Goal: Information Seeking & Learning: Learn about a topic

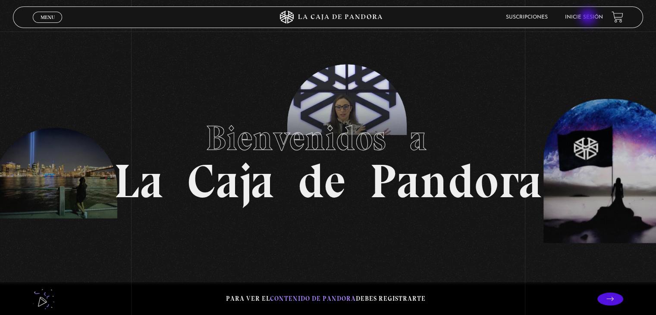
click at [589, 18] on link "Inicie sesión" at bounding box center [584, 17] width 38 height 5
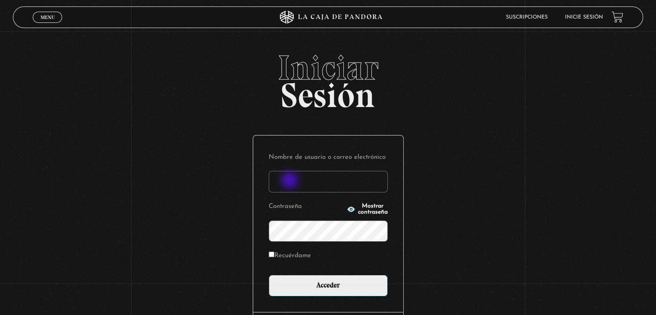
click at [290, 181] on input "Nombre de usuario o correo electrónico" at bounding box center [328, 182] width 119 height 22
type input "aqueflo23@gmail.com"
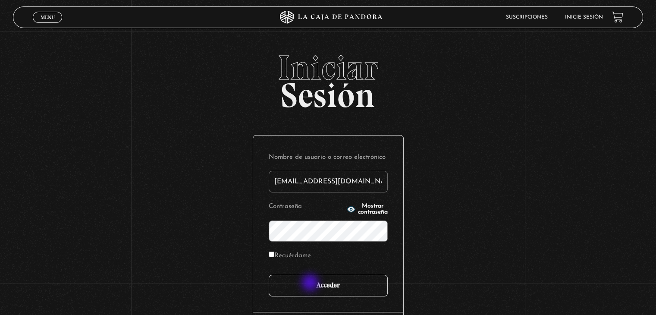
click at [311, 283] on input "Acceder" at bounding box center [328, 286] width 119 height 22
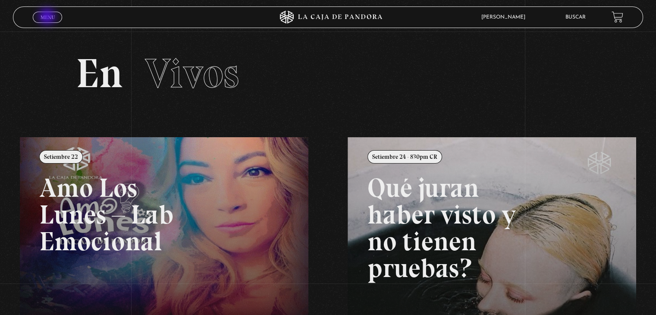
click at [48, 17] on span "Menu" at bounding box center [48, 17] width 14 height 5
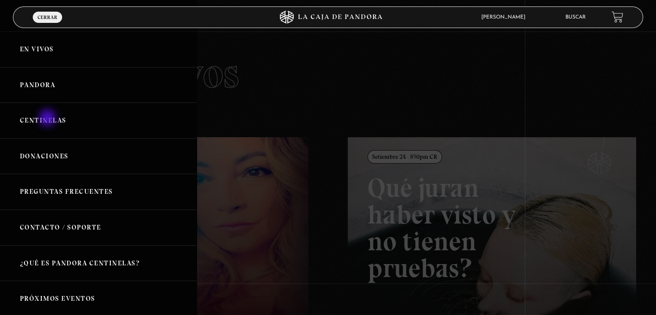
click at [48, 119] on link "Centinelas" at bounding box center [98, 121] width 197 height 36
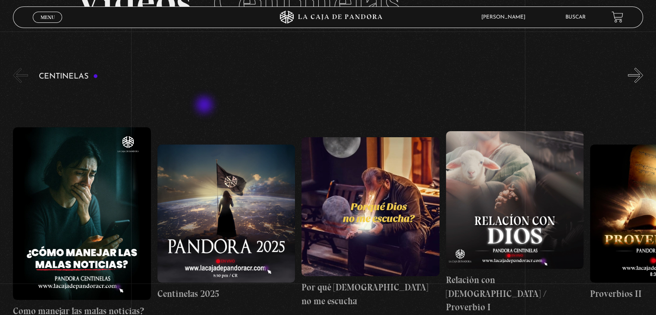
scroll to position [86, 0]
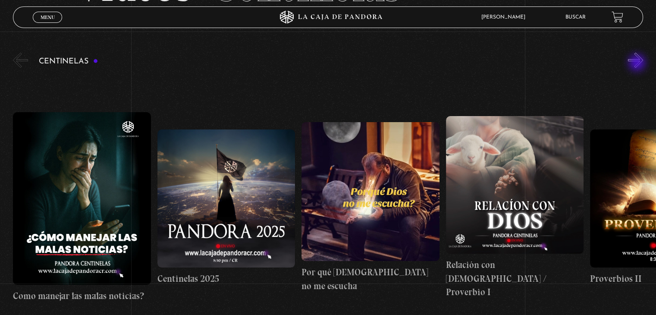
click at [638, 63] on button "»" at bounding box center [635, 60] width 15 height 15
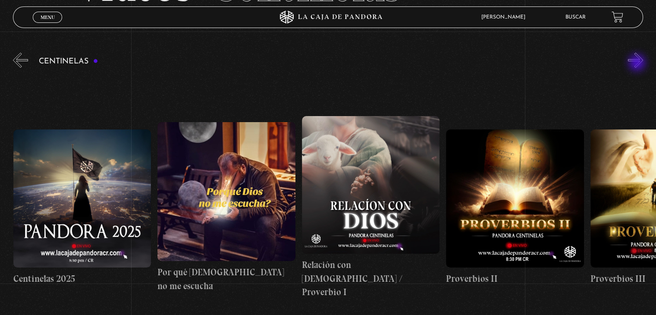
click at [638, 63] on button "»" at bounding box center [635, 60] width 15 height 15
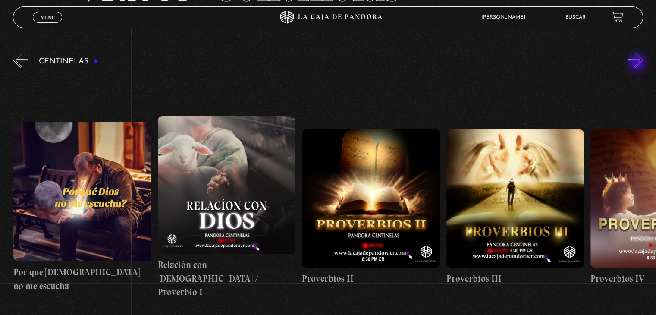
click at [638, 63] on button "»" at bounding box center [635, 60] width 15 height 15
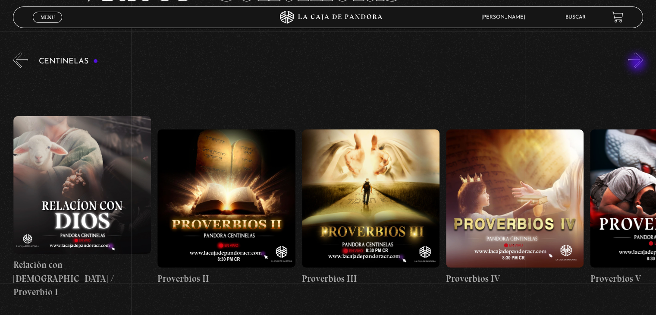
click at [638, 63] on button "»" at bounding box center [635, 60] width 15 height 15
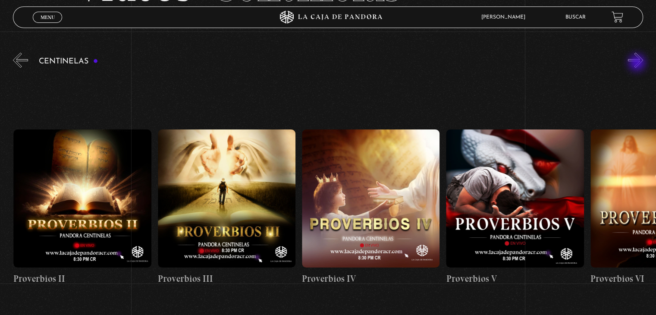
click at [638, 63] on button "»" at bounding box center [635, 60] width 15 height 15
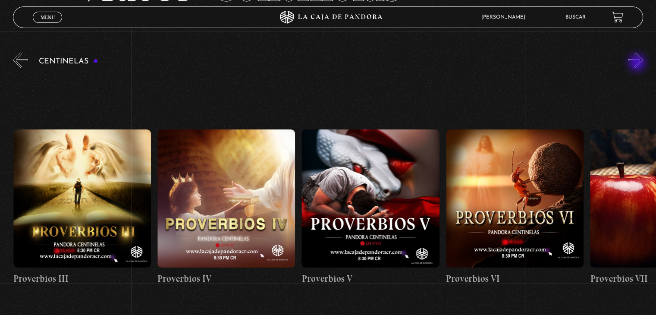
click at [638, 63] on button "»" at bounding box center [635, 60] width 15 height 15
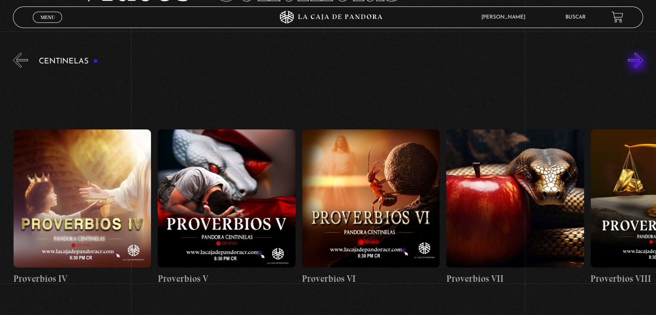
click at [638, 63] on button "»" at bounding box center [635, 60] width 15 height 15
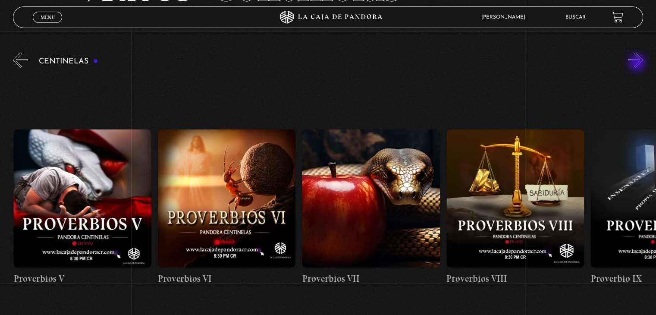
click at [638, 63] on button "»" at bounding box center [635, 60] width 15 height 15
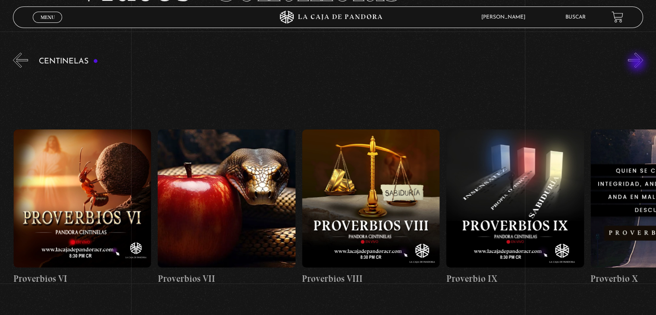
click at [638, 63] on button "»" at bounding box center [635, 60] width 15 height 15
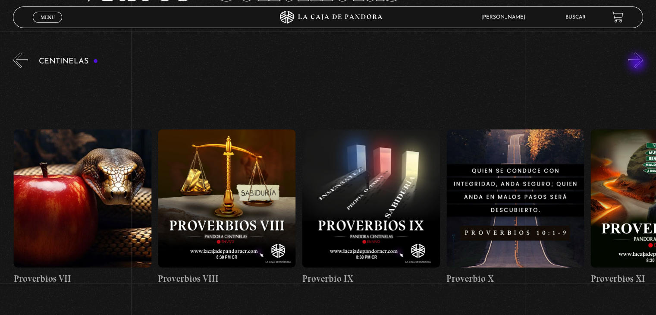
scroll to position [0, 1298]
click at [638, 63] on button "»" at bounding box center [635, 60] width 15 height 15
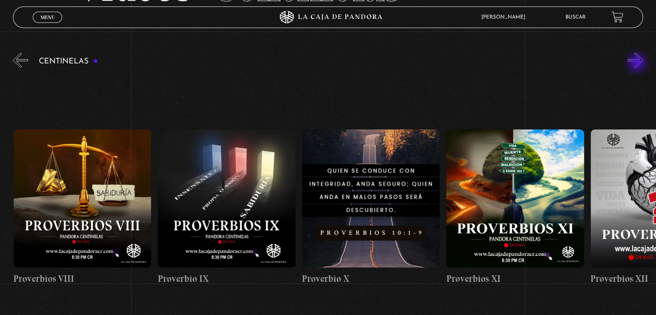
click at [638, 63] on button "»" at bounding box center [635, 60] width 15 height 15
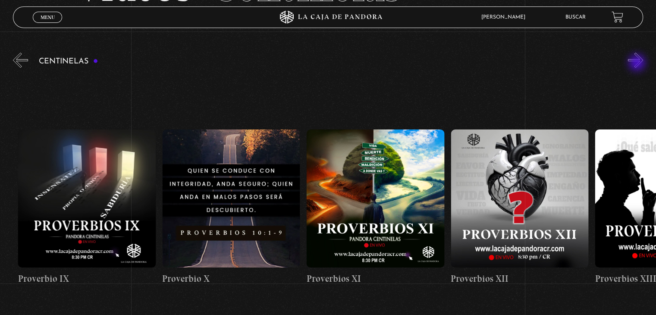
click at [638, 63] on button "»" at bounding box center [635, 60] width 15 height 15
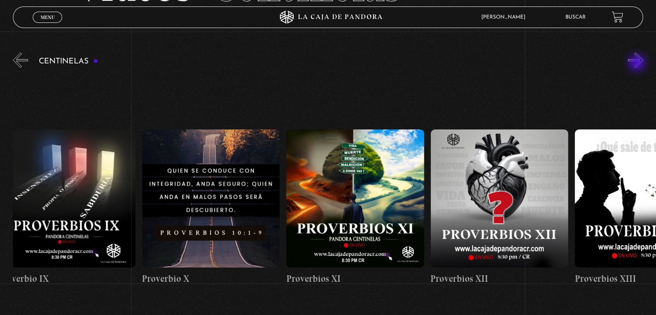
click at [638, 63] on button "»" at bounding box center [635, 60] width 15 height 15
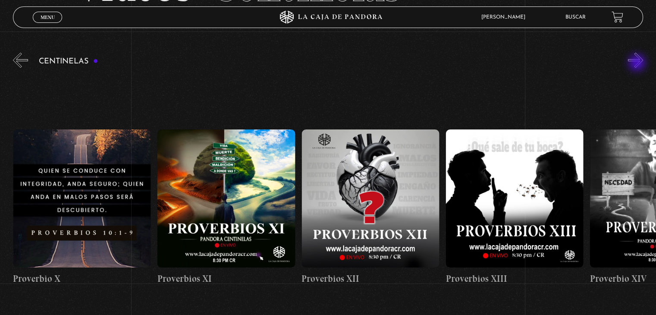
click at [638, 63] on button "»" at bounding box center [635, 60] width 15 height 15
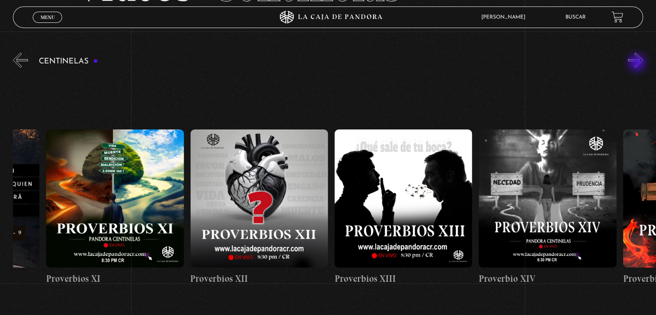
click at [638, 63] on button "»" at bounding box center [635, 60] width 15 height 15
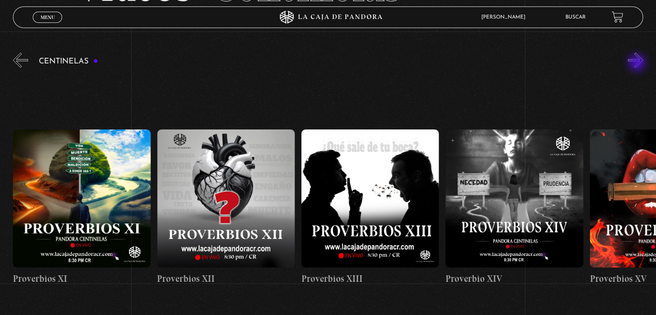
click at [638, 63] on button "»" at bounding box center [635, 60] width 15 height 15
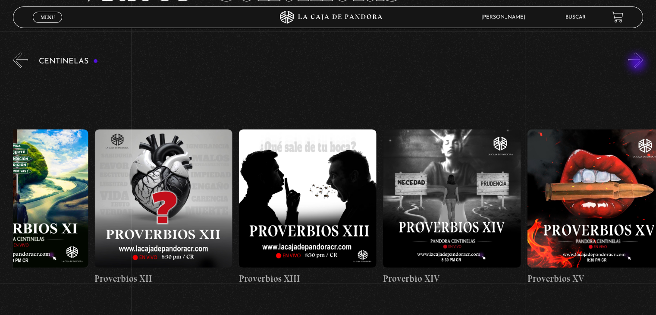
click at [638, 63] on button "»" at bounding box center [635, 60] width 15 height 15
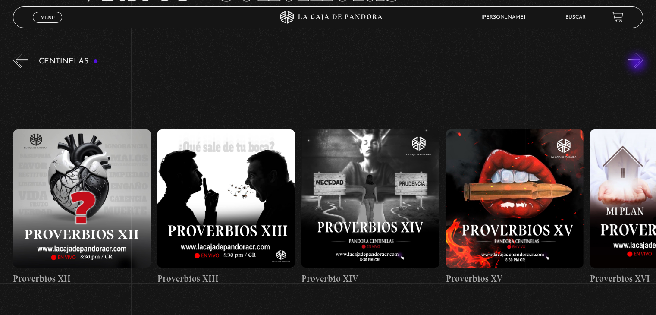
click at [638, 63] on button "»" at bounding box center [635, 60] width 15 height 15
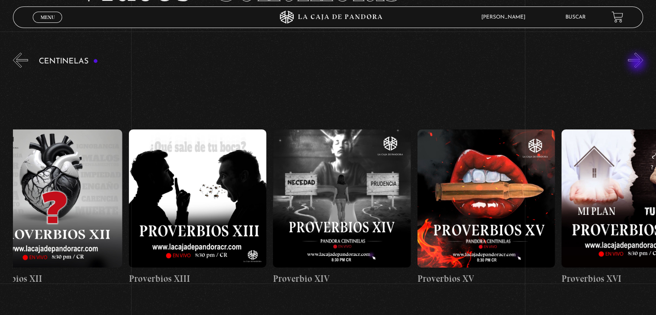
click at [638, 63] on button "»" at bounding box center [635, 60] width 15 height 15
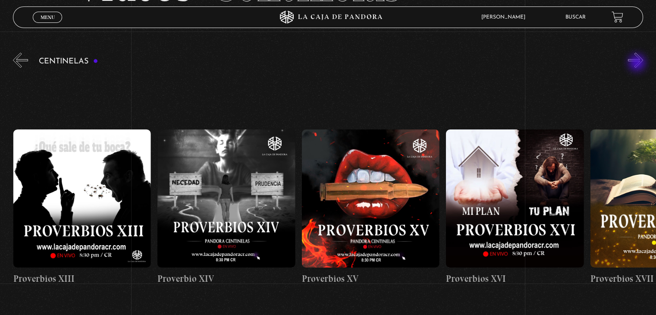
click at [638, 63] on button "»" at bounding box center [635, 60] width 15 height 15
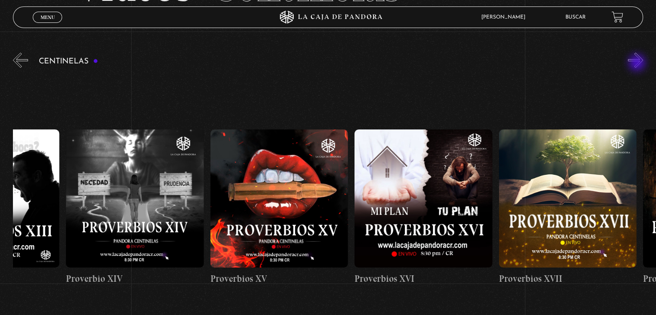
click at [638, 63] on button "»" at bounding box center [635, 60] width 15 height 15
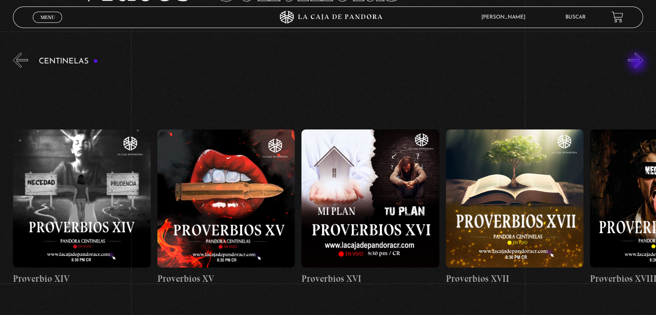
click at [638, 63] on button "»" at bounding box center [635, 60] width 15 height 15
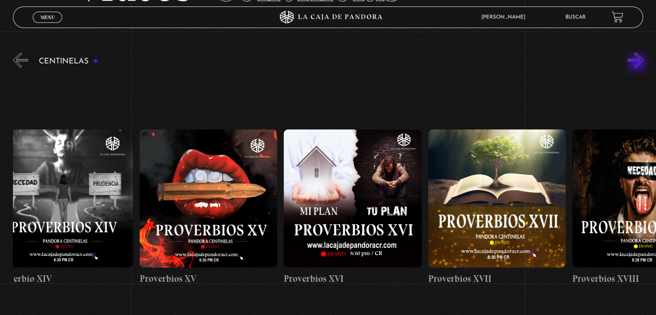
click at [638, 63] on button "»" at bounding box center [635, 60] width 15 height 15
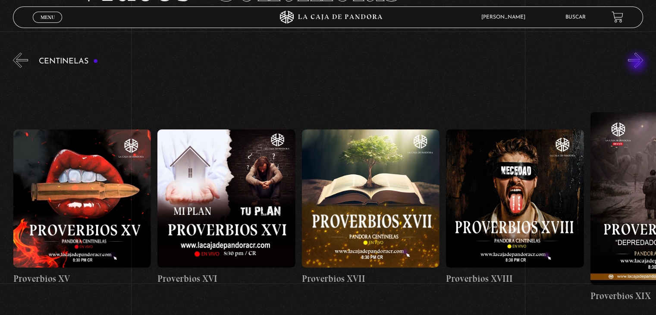
click at [638, 63] on button "»" at bounding box center [635, 60] width 15 height 15
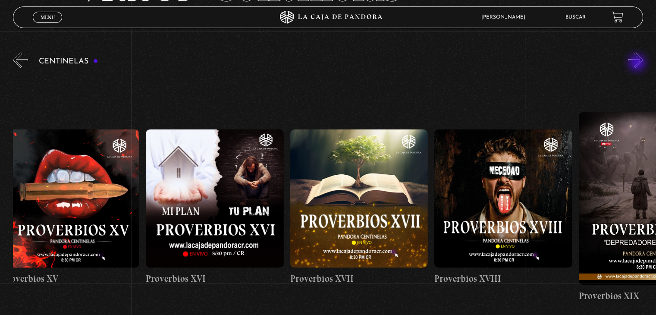
click at [638, 63] on button "»" at bounding box center [635, 60] width 15 height 15
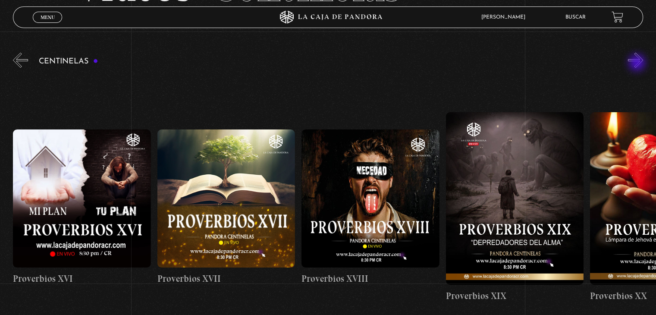
click at [638, 63] on button "»" at bounding box center [635, 60] width 15 height 15
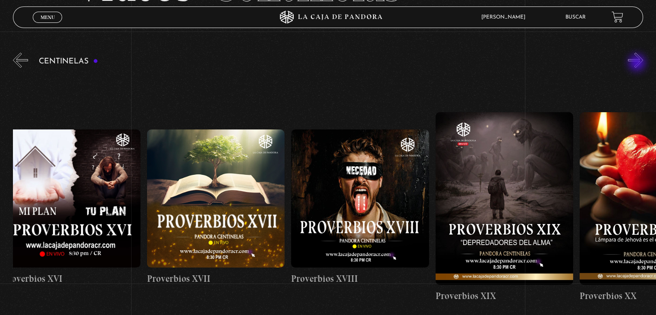
click at [638, 63] on button "»" at bounding box center [635, 60] width 15 height 15
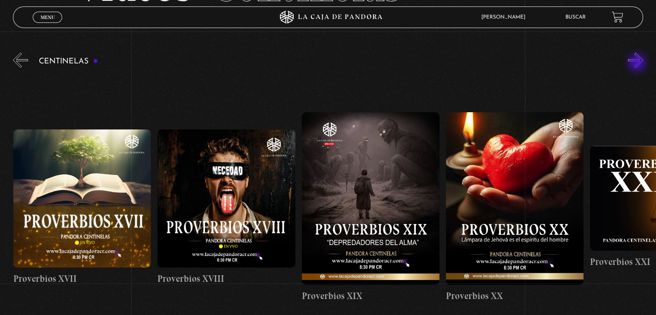
click at [638, 63] on button "»" at bounding box center [635, 60] width 15 height 15
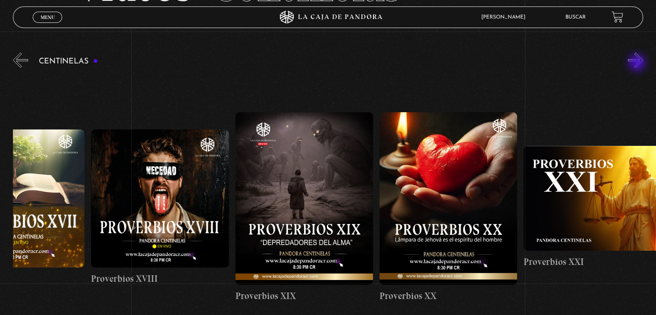
click at [638, 63] on button "»" at bounding box center [635, 60] width 15 height 15
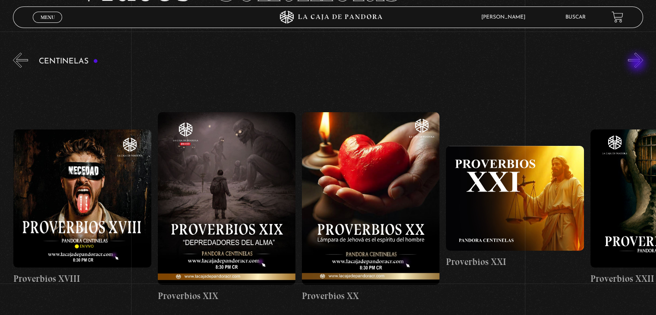
click at [638, 63] on button "»" at bounding box center [635, 60] width 15 height 15
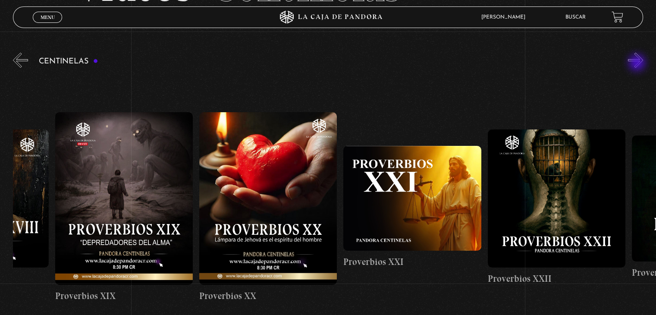
click at [638, 63] on button "»" at bounding box center [635, 60] width 15 height 15
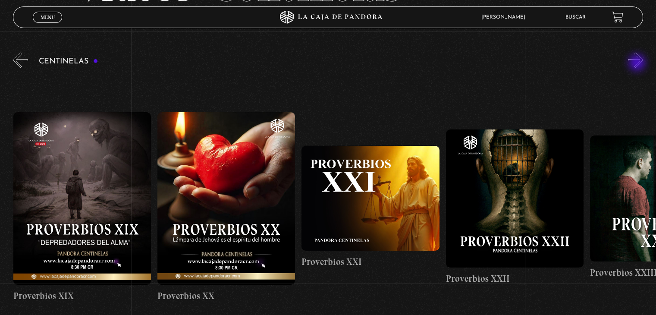
click at [638, 63] on button "»" at bounding box center [635, 60] width 15 height 15
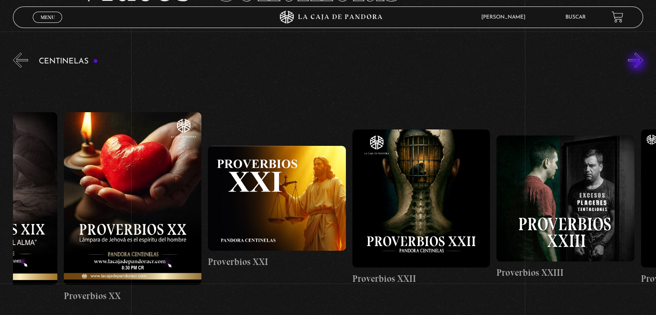
click at [638, 63] on button "»" at bounding box center [635, 60] width 15 height 15
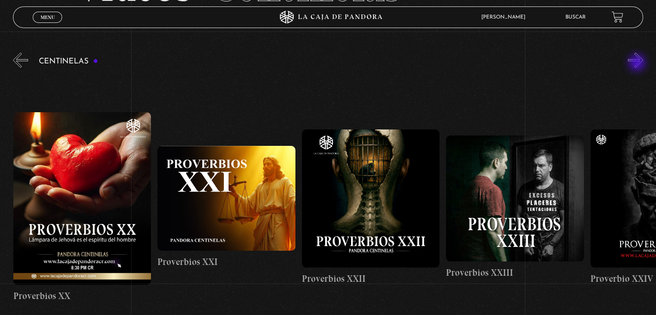
click at [638, 63] on button "»" at bounding box center [635, 60] width 15 height 15
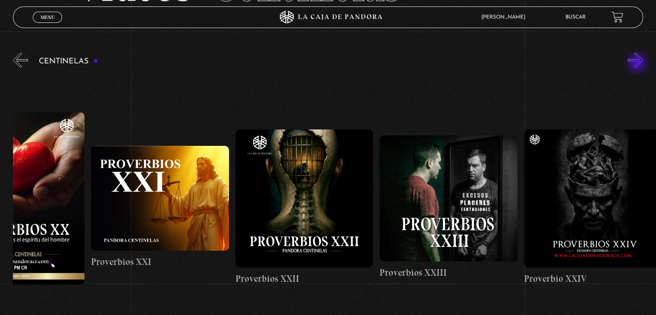
click at [638, 63] on button "»" at bounding box center [635, 60] width 15 height 15
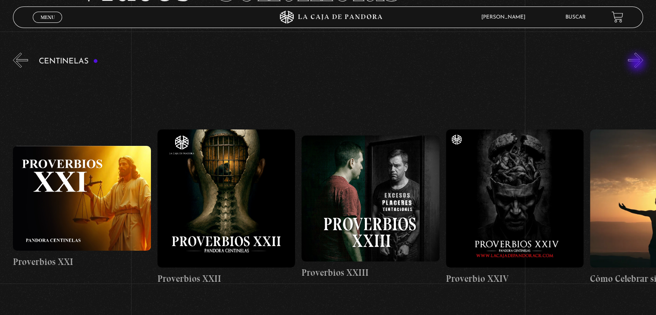
click at [638, 63] on button "»" at bounding box center [635, 60] width 15 height 15
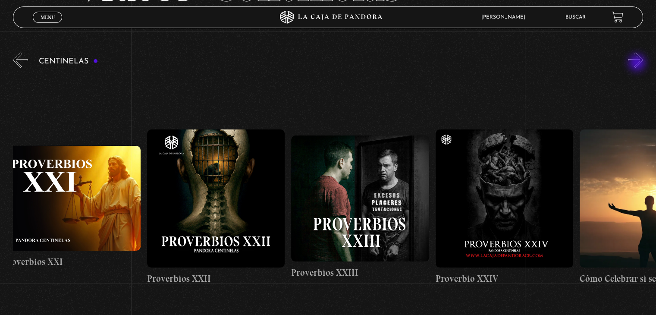
click at [638, 63] on button "»" at bounding box center [635, 60] width 15 height 15
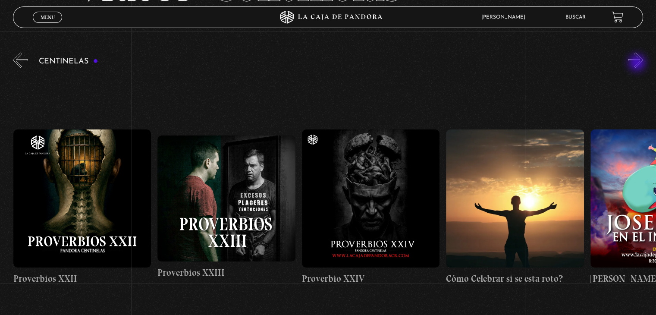
click at [638, 63] on button "»" at bounding box center [635, 60] width 15 height 15
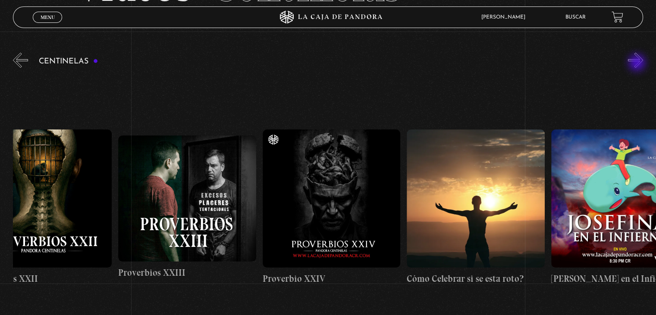
click at [638, 63] on button "»" at bounding box center [635, 60] width 15 height 15
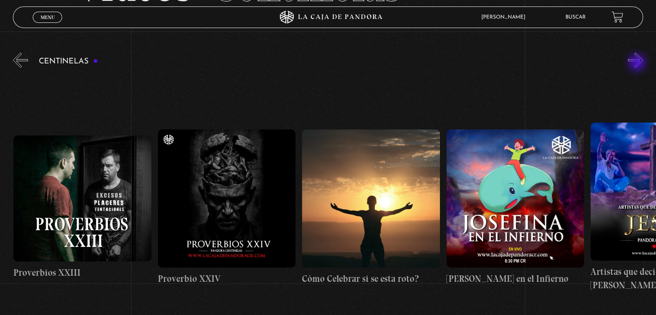
click at [638, 63] on button "»" at bounding box center [635, 60] width 15 height 15
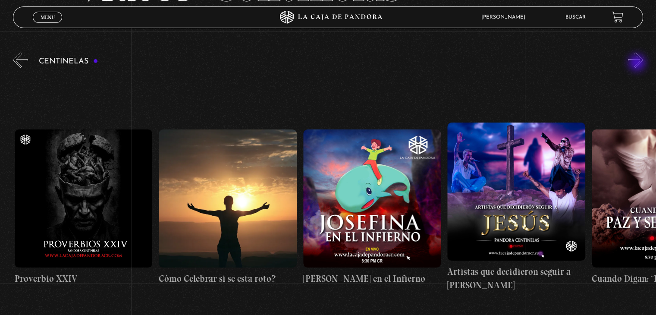
scroll to position [0, 3751]
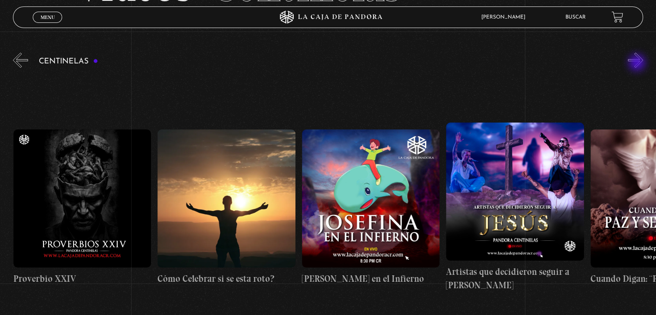
click at [638, 63] on button "»" at bounding box center [635, 60] width 15 height 15
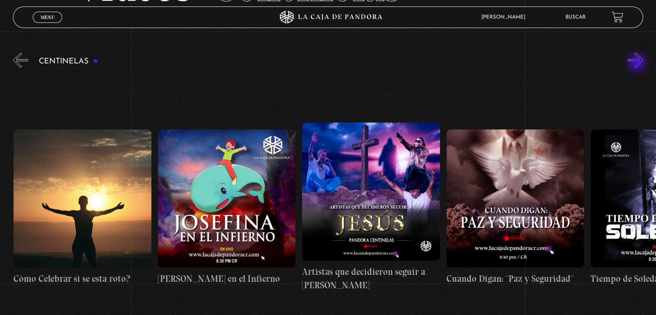
click at [638, 63] on button "»" at bounding box center [635, 60] width 15 height 15
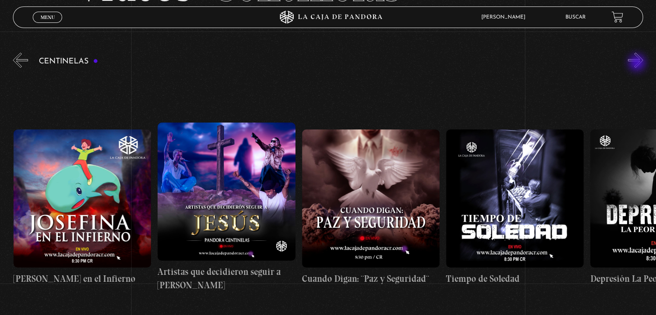
scroll to position [0, 4039]
click at [638, 63] on button "»" at bounding box center [635, 60] width 15 height 15
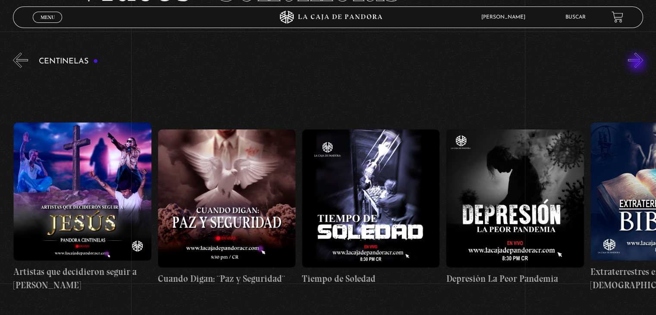
click at [638, 63] on button "»" at bounding box center [635, 60] width 15 height 15
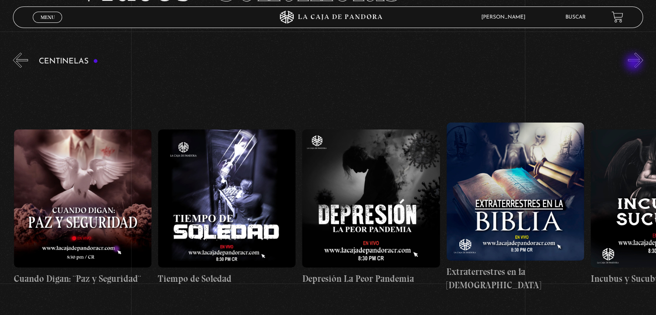
scroll to position [0, 4328]
click at [635, 63] on button "»" at bounding box center [635, 60] width 15 height 15
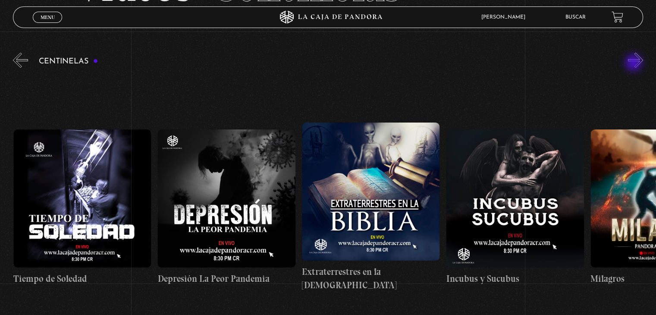
scroll to position [0, 4472]
click at [635, 63] on button "»" at bounding box center [635, 60] width 15 height 15
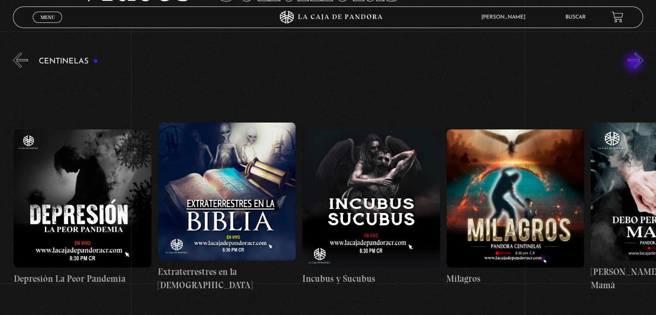
scroll to position [0, 4617]
click at [635, 63] on button "»" at bounding box center [635, 60] width 15 height 15
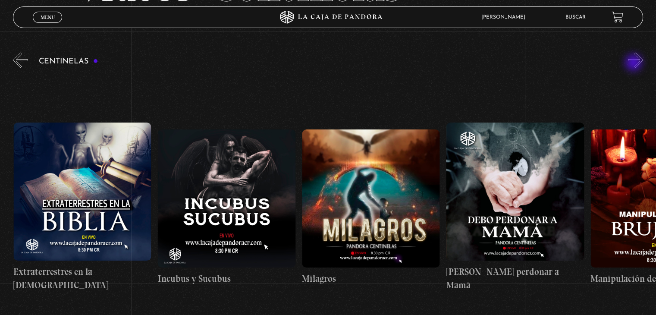
scroll to position [0, 4761]
click at [635, 63] on button "»" at bounding box center [635, 60] width 15 height 15
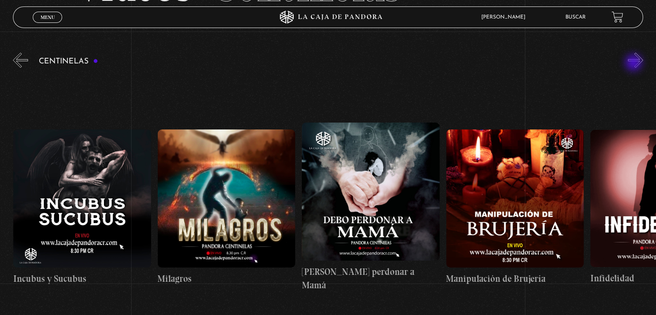
click at [635, 63] on button "»" at bounding box center [635, 60] width 15 height 15
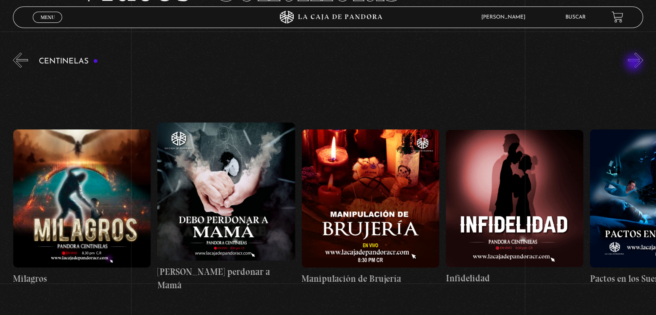
click at [635, 63] on button "»" at bounding box center [635, 60] width 15 height 15
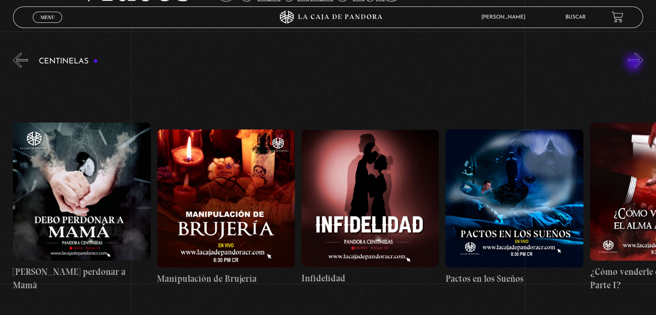
click at [635, 63] on button "»" at bounding box center [635, 60] width 15 height 15
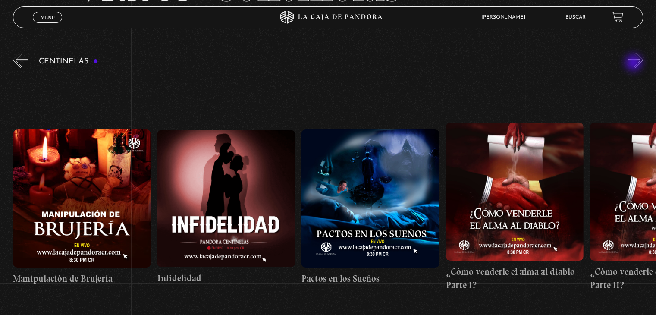
click at [635, 63] on button "»" at bounding box center [635, 60] width 15 height 15
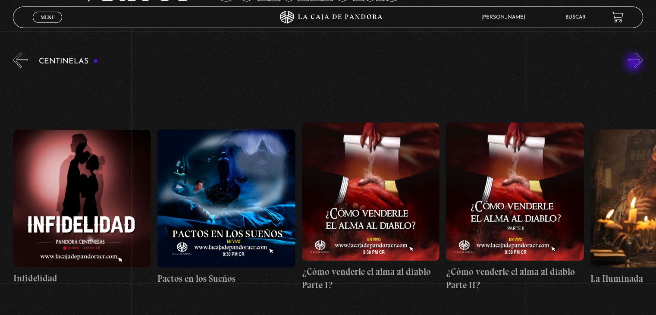
click at [635, 63] on button "»" at bounding box center [635, 60] width 15 height 15
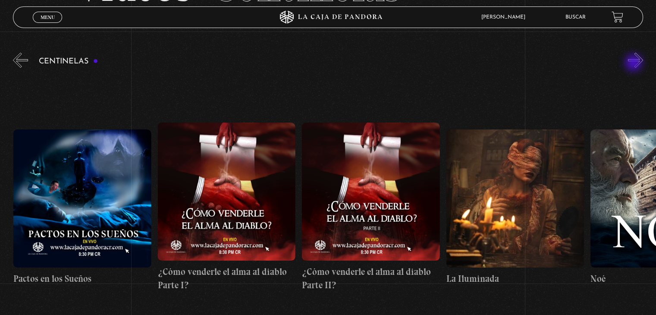
scroll to position [0, 5626]
click at [635, 63] on button "»" at bounding box center [635, 60] width 15 height 15
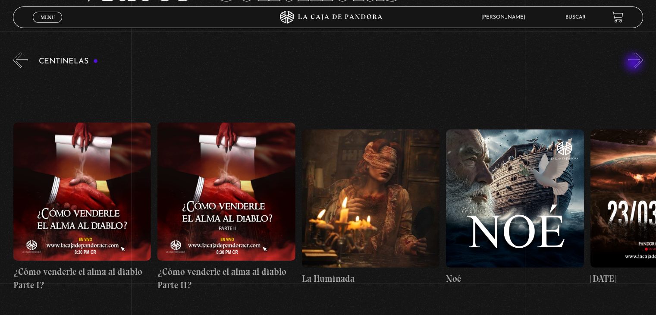
click at [635, 63] on button "»" at bounding box center [635, 60] width 15 height 15
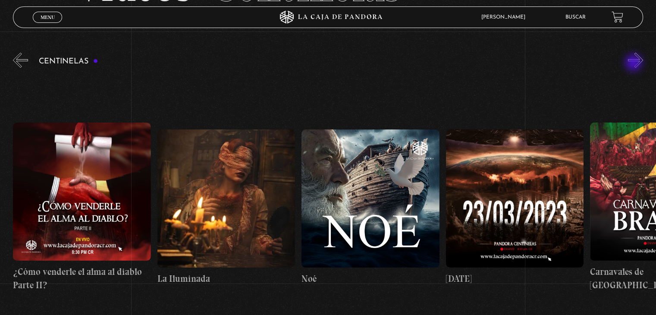
click at [635, 63] on button "»" at bounding box center [635, 60] width 15 height 15
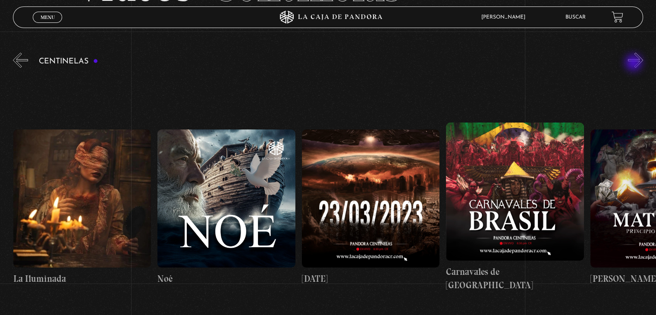
scroll to position [0, 6059]
click at [635, 63] on button "»" at bounding box center [635, 60] width 15 height 15
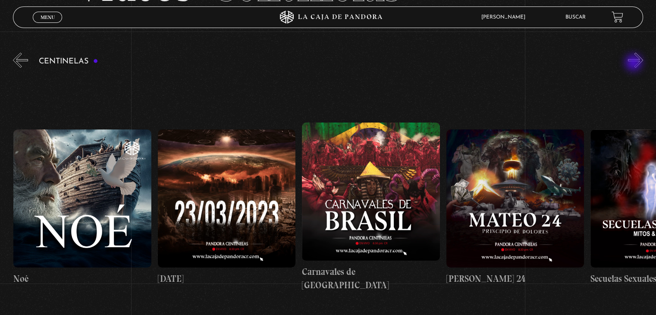
click at [635, 63] on button "»" at bounding box center [635, 60] width 15 height 15
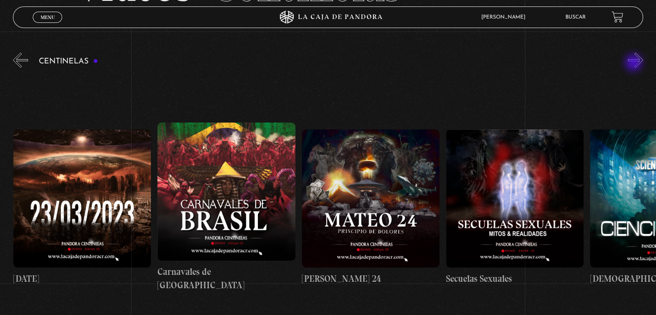
click at [635, 63] on button "»" at bounding box center [635, 60] width 15 height 15
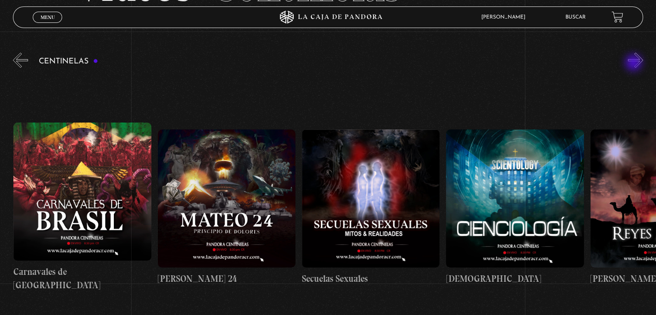
scroll to position [0, 6492]
click at [635, 63] on button "»" at bounding box center [635, 60] width 15 height 15
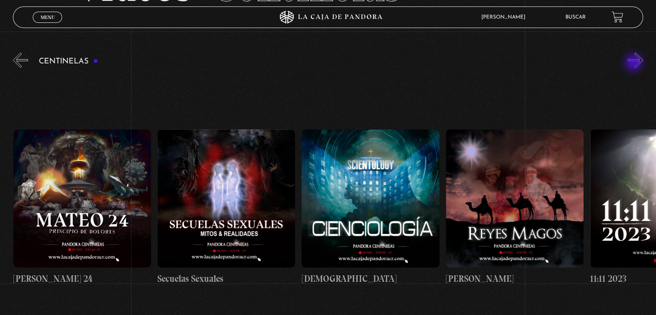
scroll to position [0, 6636]
click at [635, 63] on button "»" at bounding box center [635, 60] width 15 height 15
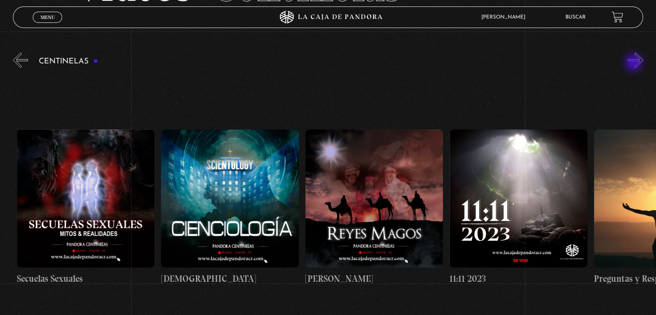
click at [635, 63] on button "»" at bounding box center [635, 60] width 15 height 15
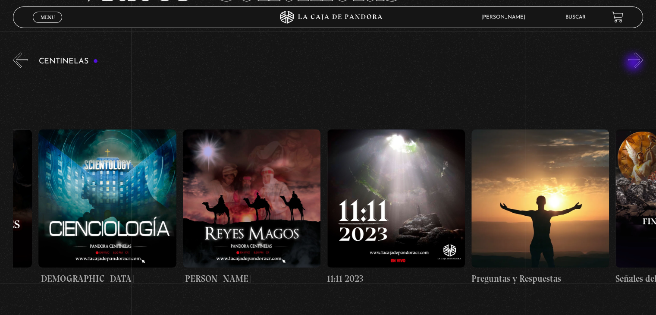
click at [635, 63] on button "»" at bounding box center [635, 60] width 15 height 15
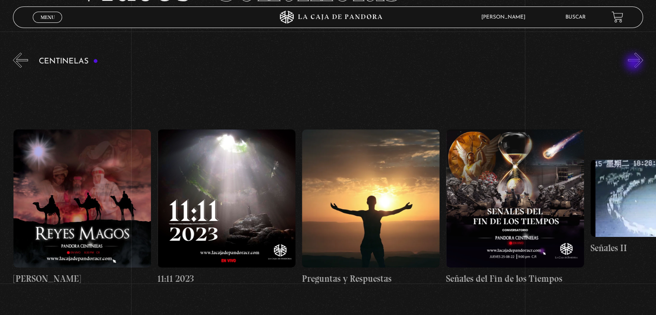
click at [635, 63] on button "»" at bounding box center [635, 60] width 15 height 15
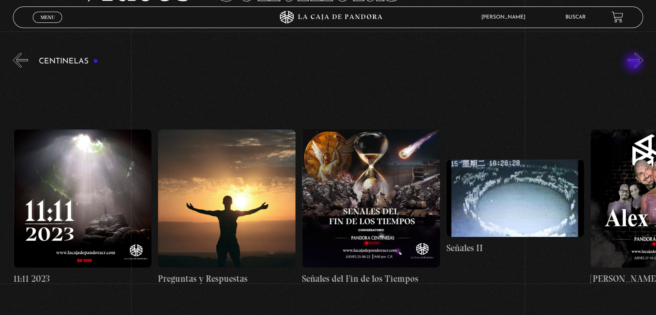
scroll to position [0, 7213]
click at [635, 63] on button "»" at bounding box center [635, 60] width 15 height 15
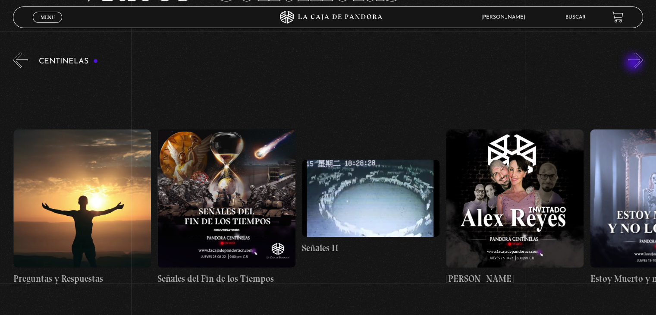
click at [635, 63] on button "»" at bounding box center [635, 60] width 15 height 15
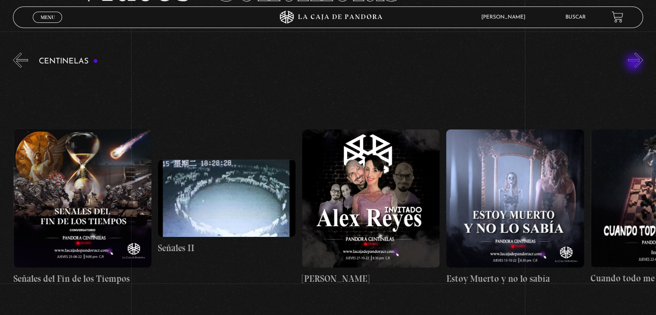
scroll to position [0, 7502]
click at [635, 63] on button "»" at bounding box center [635, 60] width 15 height 15
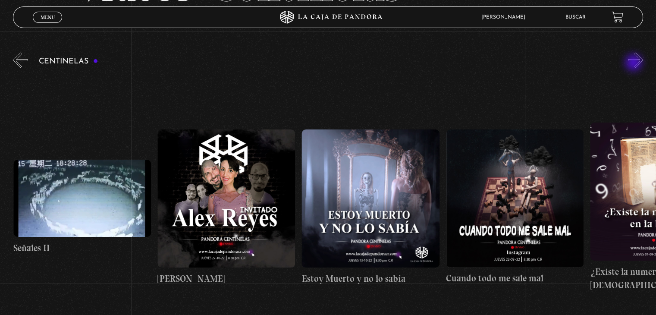
click at [635, 63] on button "»" at bounding box center [635, 60] width 15 height 15
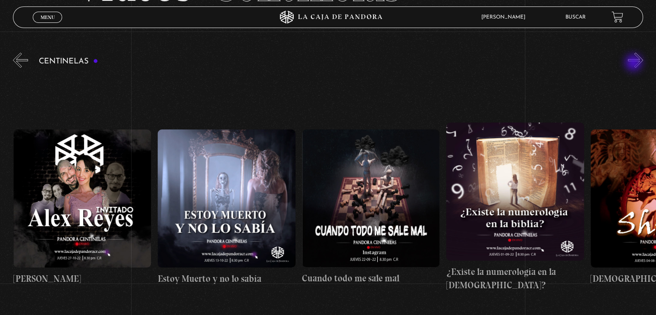
scroll to position [0, 7791]
click at [635, 63] on button "»" at bounding box center [635, 60] width 15 height 15
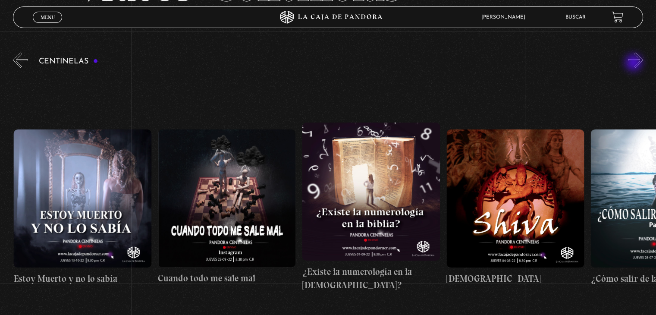
scroll to position [0, 7935]
click at [635, 63] on button "»" at bounding box center [635, 60] width 15 height 15
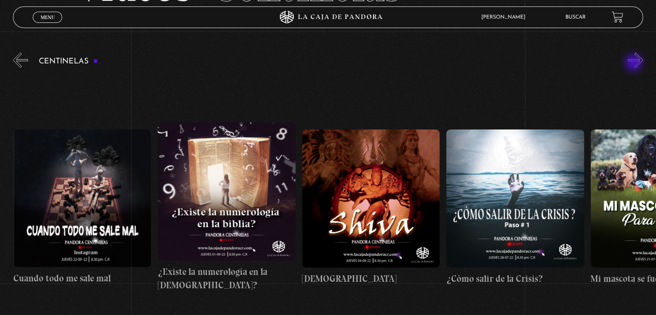
click at [635, 63] on button "»" at bounding box center [635, 60] width 15 height 15
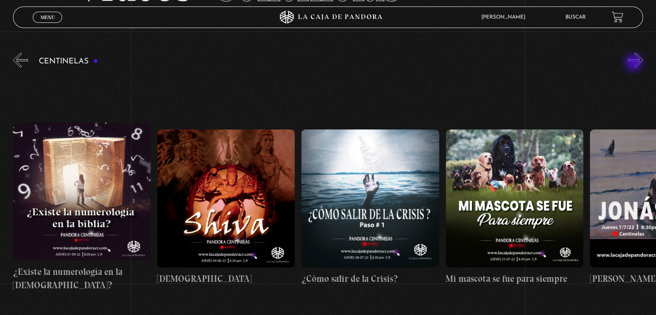
click at [635, 63] on button "»" at bounding box center [635, 60] width 15 height 15
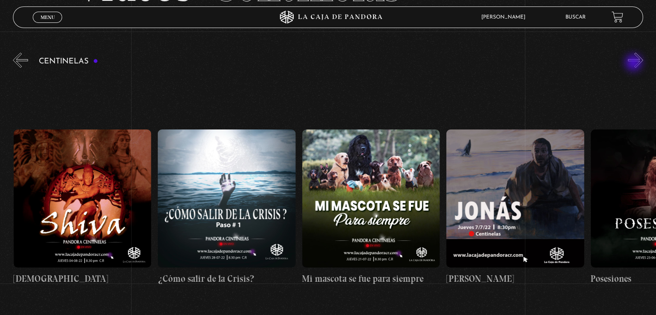
scroll to position [0, 8367]
click at [635, 63] on button "»" at bounding box center [635, 60] width 15 height 15
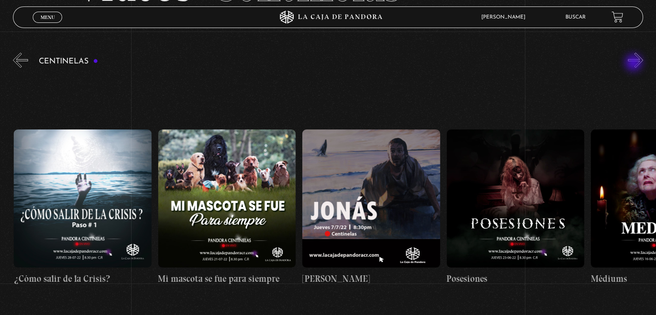
click at [635, 63] on button "»" at bounding box center [635, 60] width 15 height 15
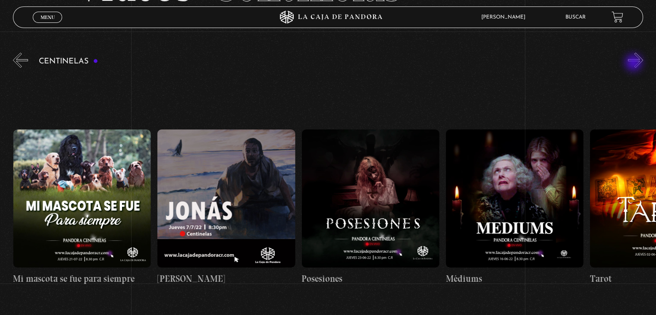
click at [635, 63] on button "»" at bounding box center [635, 60] width 15 height 15
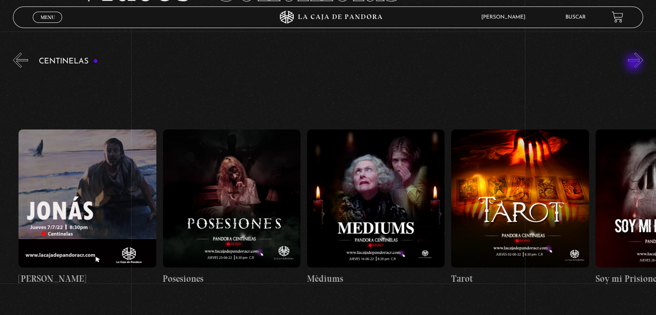
scroll to position [0, 8800]
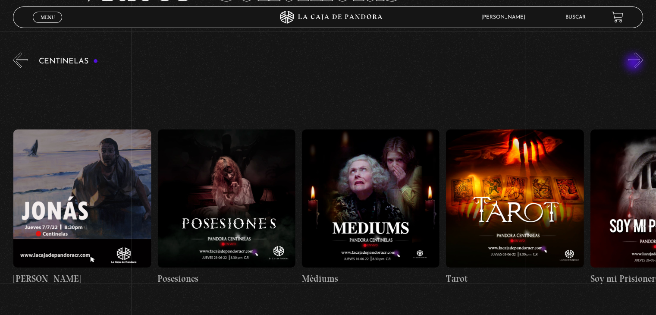
click at [635, 63] on button "»" at bounding box center [635, 60] width 15 height 15
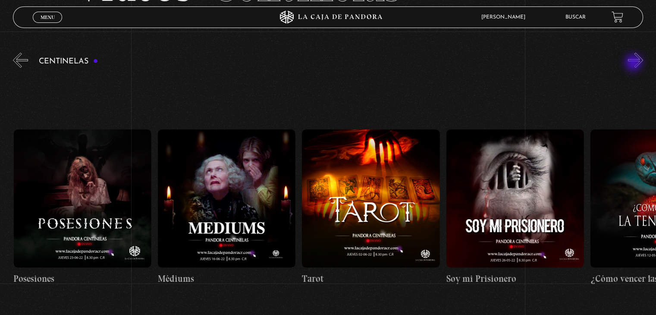
scroll to position [0, 8945]
click at [635, 63] on button "»" at bounding box center [635, 60] width 15 height 15
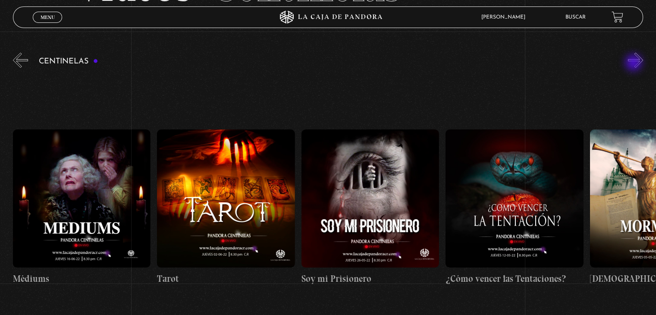
click at [635, 63] on button "»" at bounding box center [635, 60] width 15 height 15
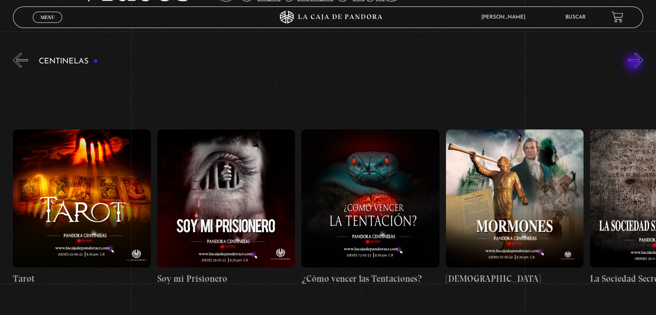
click at [635, 63] on button "»" at bounding box center [635, 60] width 15 height 15
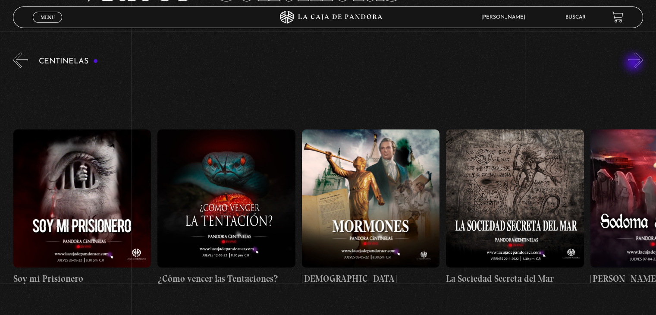
click at [635, 63] on button "»" at bounding box center [635, 60] width 15 height 15
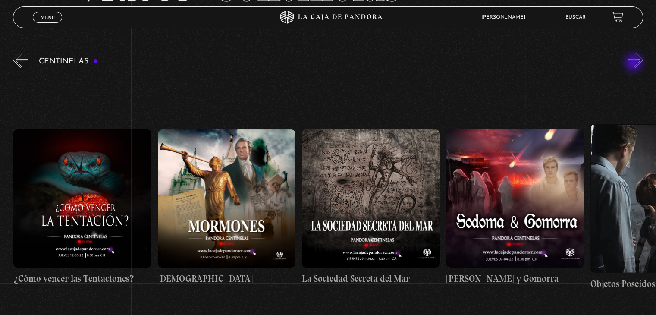
scroll to position [0, 9522]
click at [635, 63] on button "»" at bounding box center [635, 60] width 15 height 15
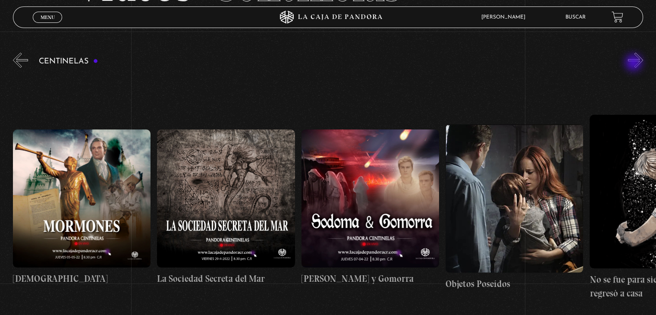
click at [635, 63] on button "»" at bounding box center [635, 60] width 15 height 15
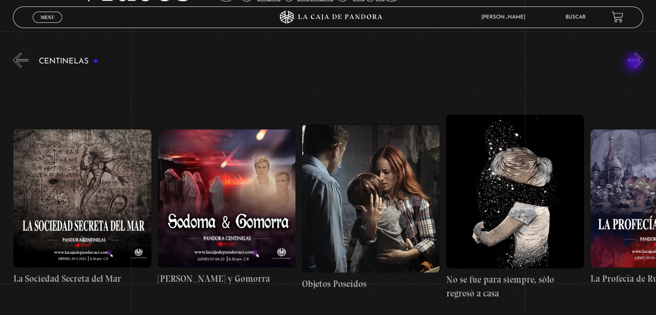
scroll to position [0, 9810]
click at [635, 63] on button "»" at bounding box center [635, 60] width 15 height 15
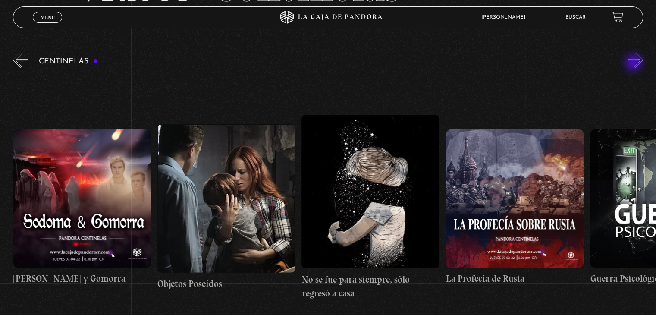
click at [635, 63] on button "»" at bounding box center [635, 60] width 15 height 15
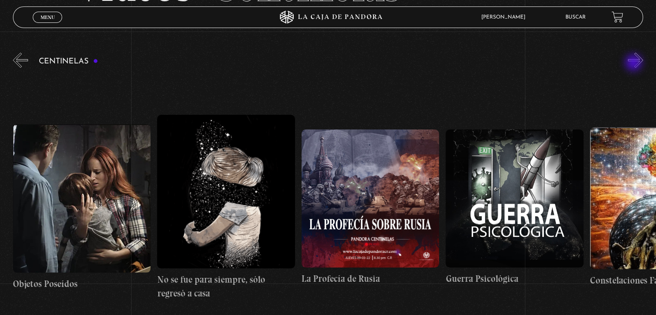
click at [635, 63] on button "»" at bounding box center [635, 60] width 15 height 15
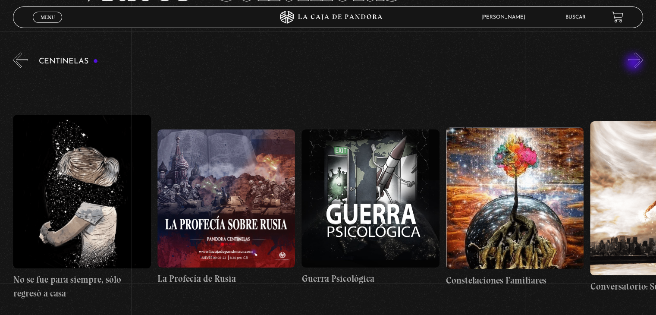
click at [635, 63] on button "»" at bounding box center [635, 60] width 15 height 15
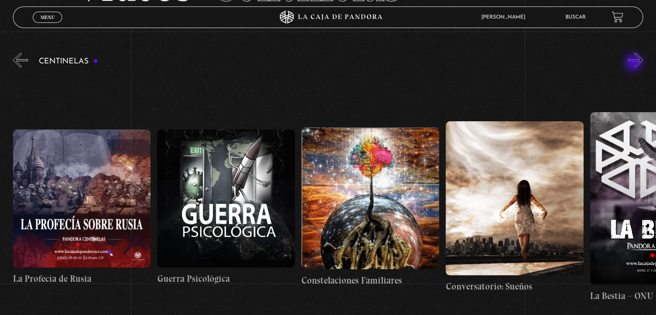
click at [635, 63] on button "»" at bounding box center [635, 60] width 15 height 15
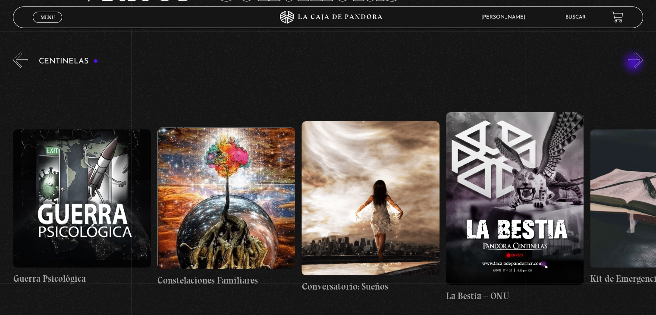
click at [635, 63] on button "»" at bounding box center [635, 60] width 15 height 15
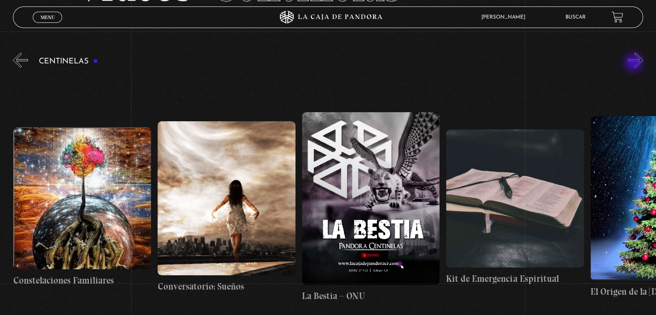
click at [635, 63] on button "»" at bounding box center [635, 60] width 15 height 15
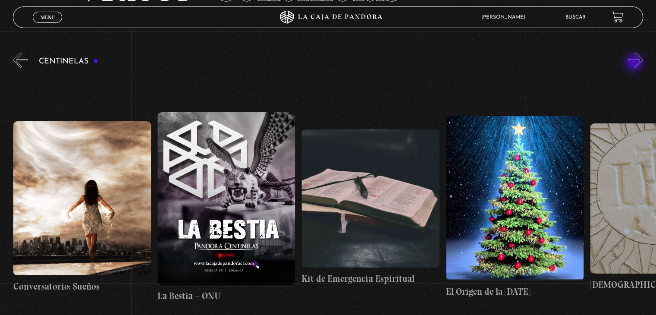
click at [635, 63] on button "»" at bounding box center [635, 60] width 15 height 15
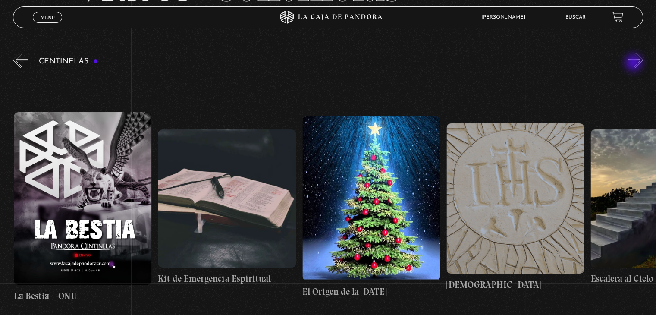
click at [635, 63] on button "»" at bounding box center [635, 60] width 15 height 15
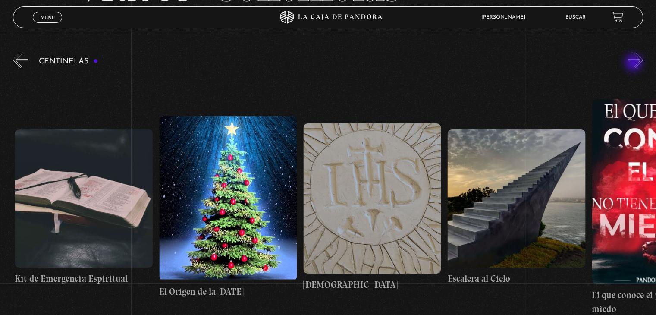
scroll to position [0, 11109]
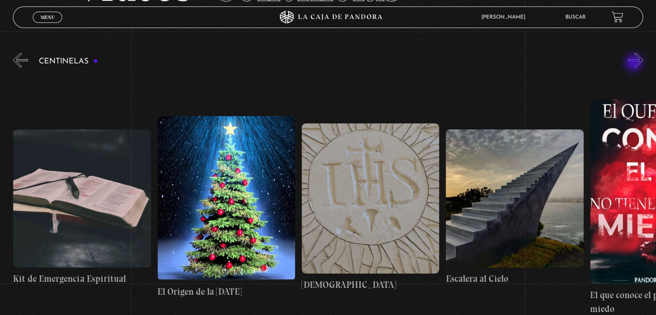
click at [635, 63] on button "»" at bounding box center [635, 60] width 15 height 15
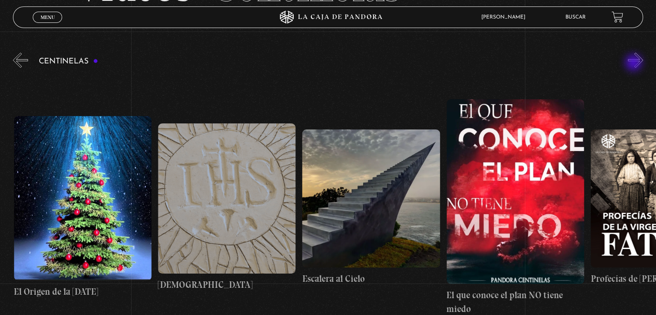
scroll to position [0, 11253]
click at [635, 63] on button "»" at bounding box center [635, 60] width 15 height 15
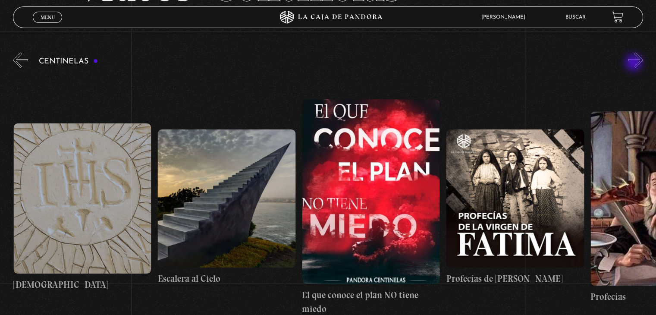
click at [635, 63] on button "»" at bounding box center [635, 60] width 15 height 15
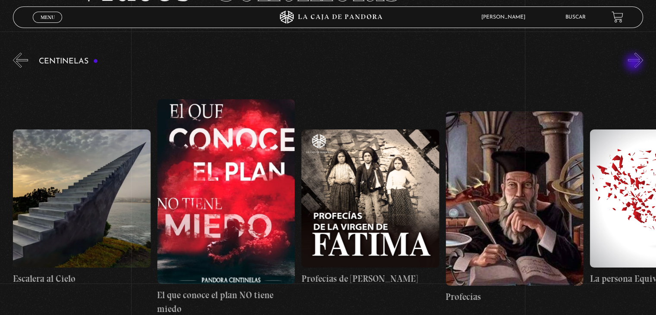
click at [635, 63] on button "»" at bounding box center [635, 60] width 15 height 15
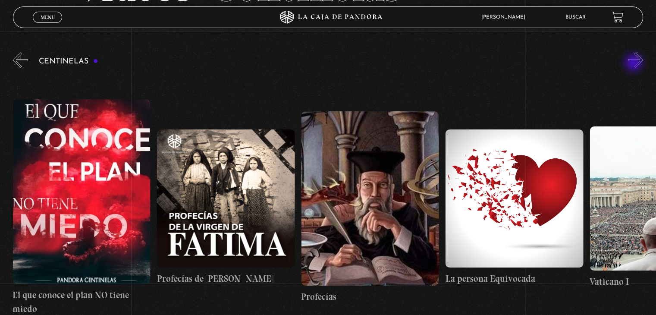
click at [635, 63] on button "»" at bounding box center [635, 60] width 15 height 15
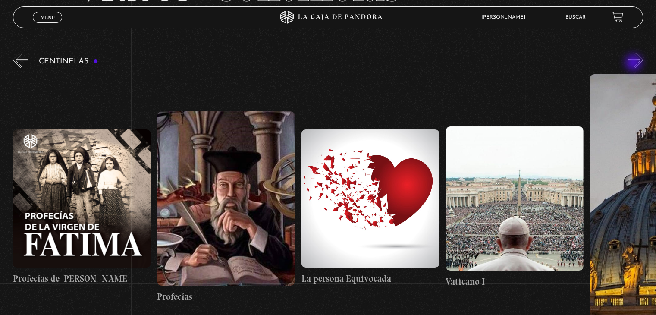
click at [635, 63] on button "»" at bounding box center [635, 60] width 15 height 15
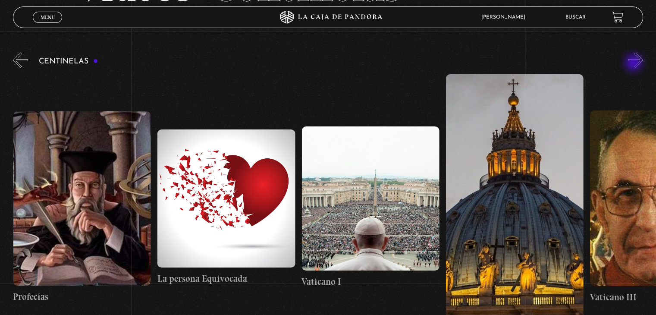
click at [635, 63] on button "»" at bounding box center [635, 60] width 15 height 15
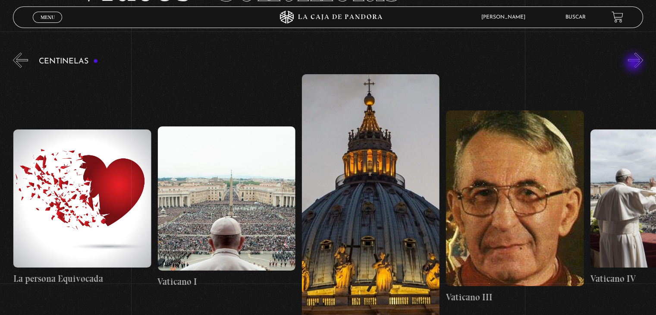
click at [635, 63] on button "»" at bounding box center [635, 60] width 15 height 15
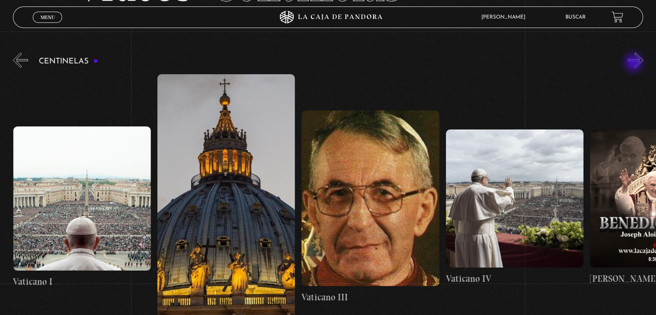
click at [635, 63] on button "»" at bounding box center [635, 60] width 15 height 15
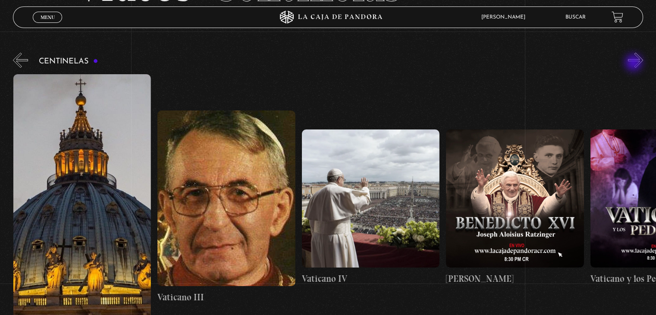
click at [635, 63] on button "»" at bounding box center [635, 60] width 15 height 15
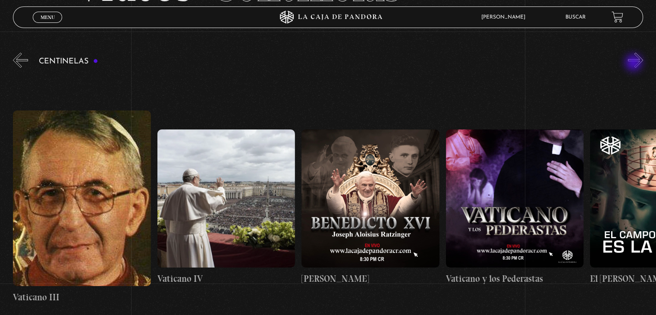
click at [635, 63] on button "»" at bounding box center [635, 60] width 15 height 15
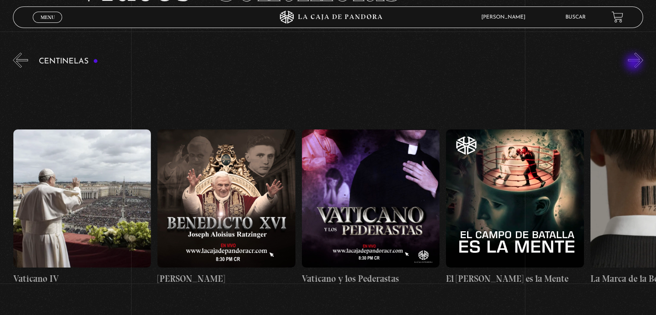
scroll to position [0, 12696]
click at [635, 63] on button "»" at bounding box center [635, 60] width 15 height 15
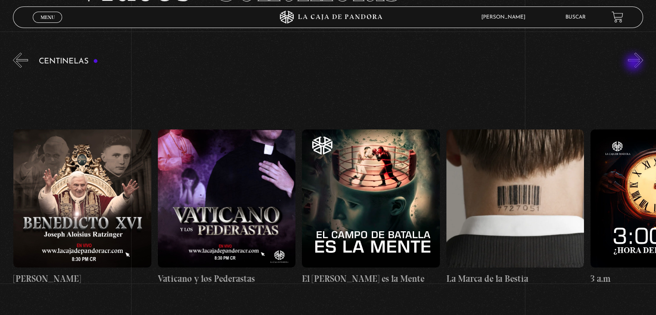
scroll to position [0, 12840]
click at [635, 63] on button "»" at bounding box center [635, 60] width 15 height 15
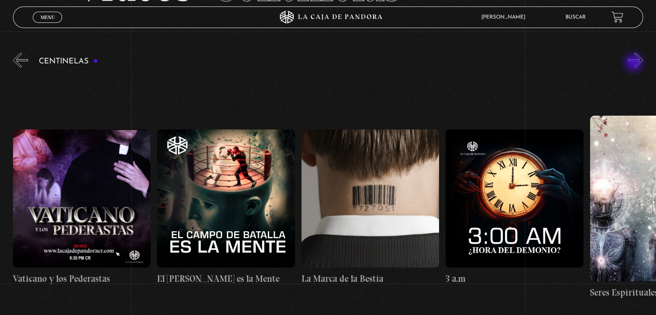
click at [635, 63] on button "»" at bounding box center [635, 60] width 15 height 15
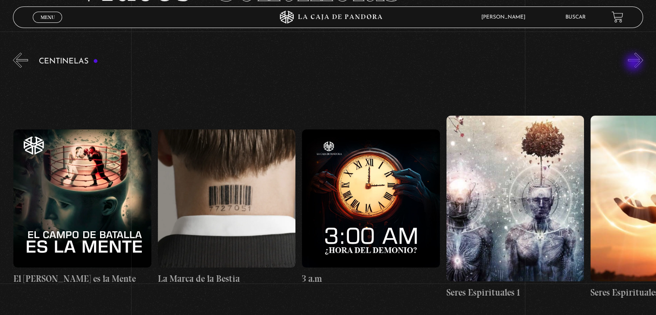
scroll to position [0, 13128]
click at [635, 63] on button "»" at bounding box center [635, 60] width 15 height 15
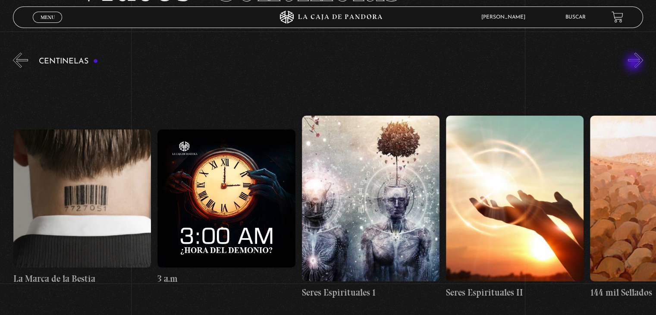
scroll to position [0, 13273]
click at [635, 63] on button "»" at bounding box center [635, 60] width 15 height 15
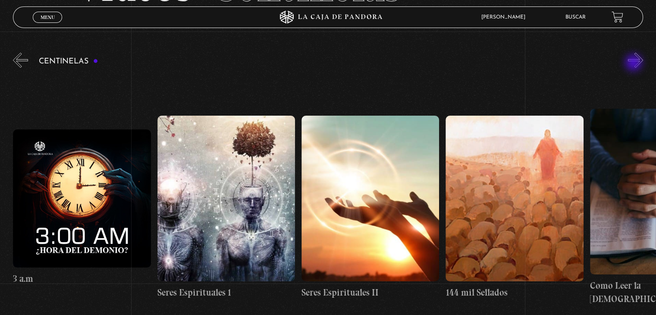
click at [635, 63] on button "»" at bounding box center [635, 60] width 15 height 15
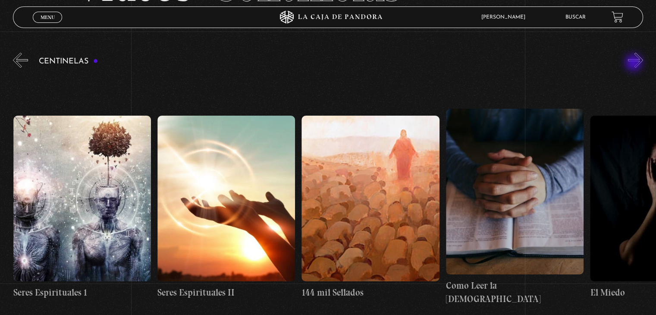
click at [635, 63] on button "»" at bounding box center [635, 60] width 15 height 15
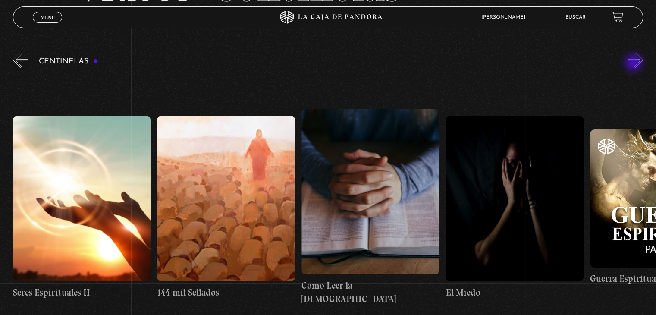
click at [635, 63] on button "»" at bounding box center [635, 60] width 15 height 15
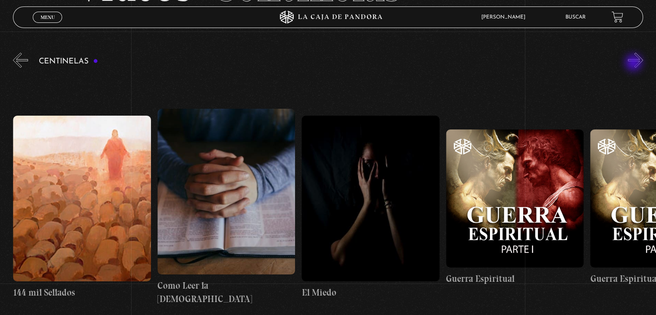
click at [635, 63] on button "»" at bounding box center [635, 60] width 15 height 15
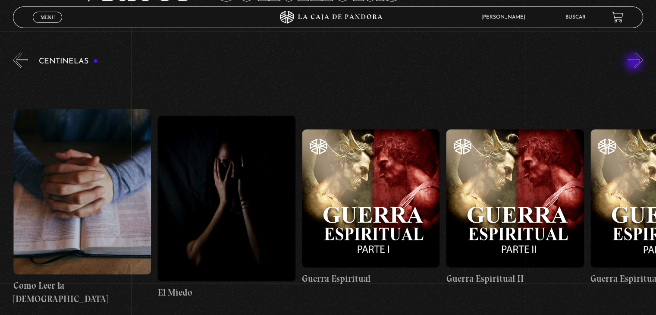
click at [635, 63] on button "»" at bounding box center [635, 60] width 15 height 15
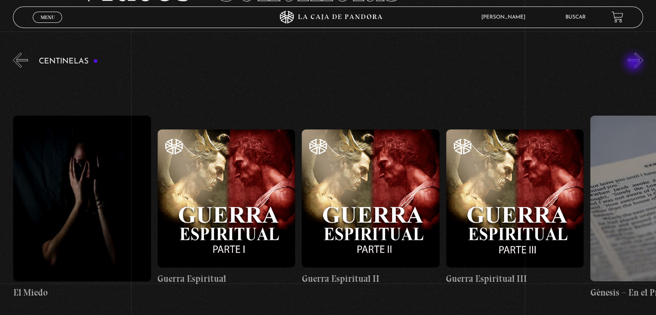
click at [635, 63] on button "»" at bounding box center [635, 60] width 15 height 15
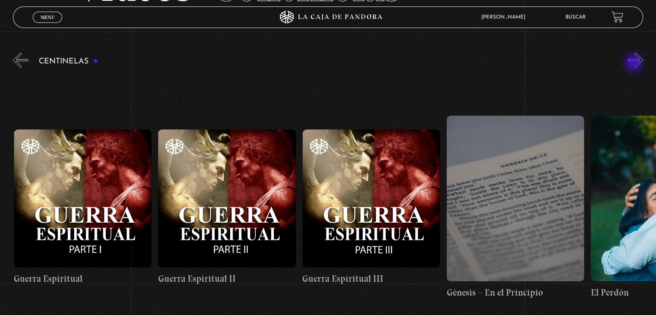
click at [635, 63] on button "»" at bounding box center [635, 60] width 15 height 15
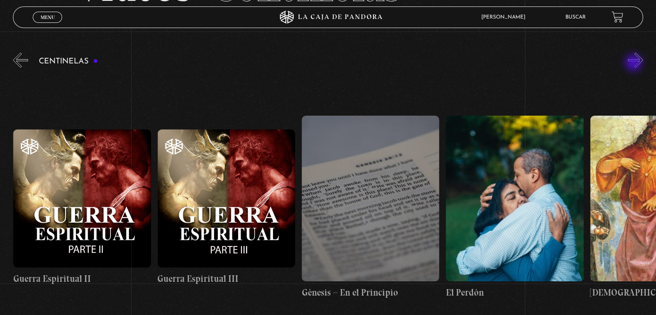
click at [635, 63] on button "»" at bounding box center [635, 60] width 15 height 15
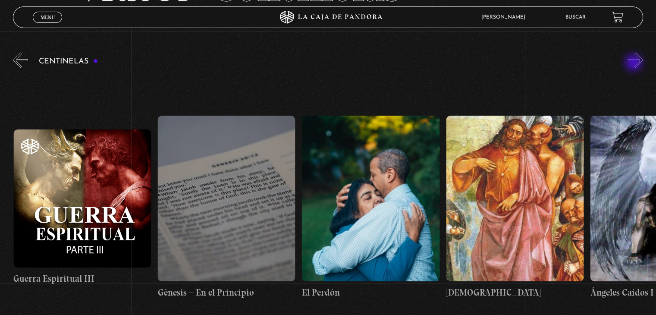
click at [635, 63] on button "»" at bounding box center [635, 60] width 15 height 15
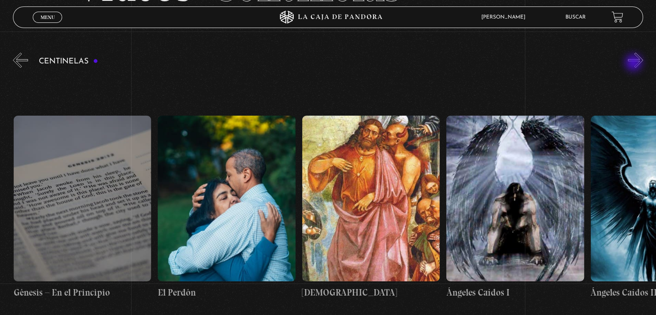
scroll to position [0, 14715]
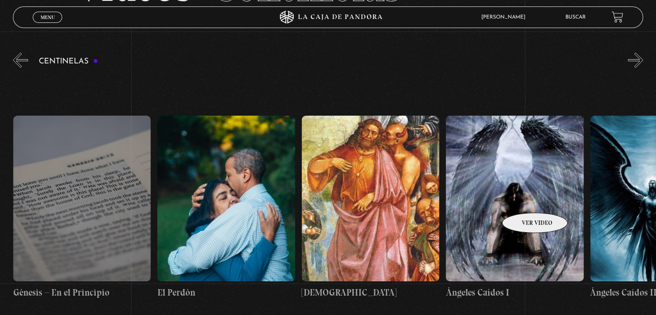
click at [524, 200] on figure at bounding box center [515, 198] width 138 height 165
click at [528, 226] on figure at bounding box center [515, 198] width 138 height 165
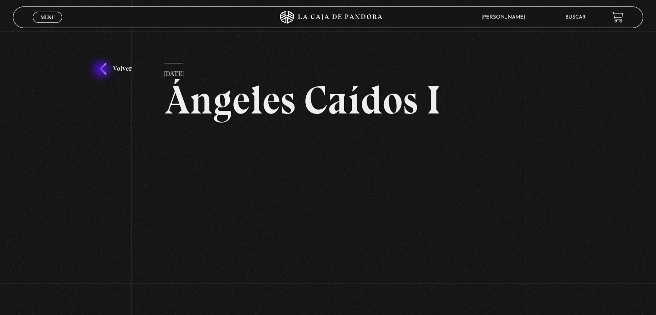
click at [103, 70] on link "Volver" at bounding box center [116, 69] width 32 height 12
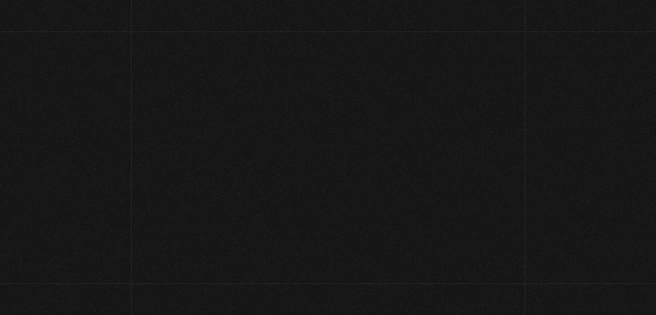
scroll to position [91, 0]
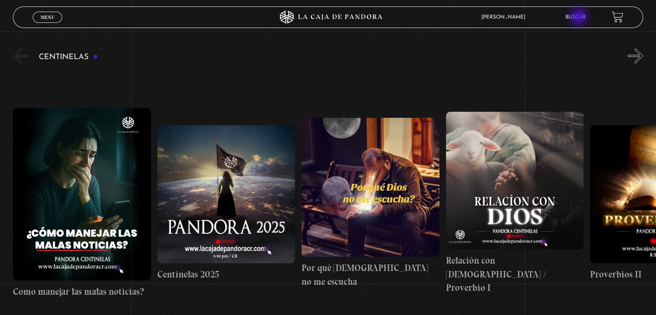
click at [580, 18] on link "Buscar" at bounding box center [576, 17] width 20 height 5
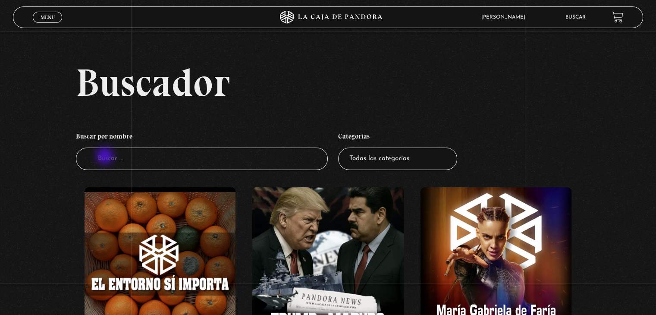
click at [106, 157] on input "Buscador" at bounding box center [202, 159] width 252 height 23
type input "seres es"
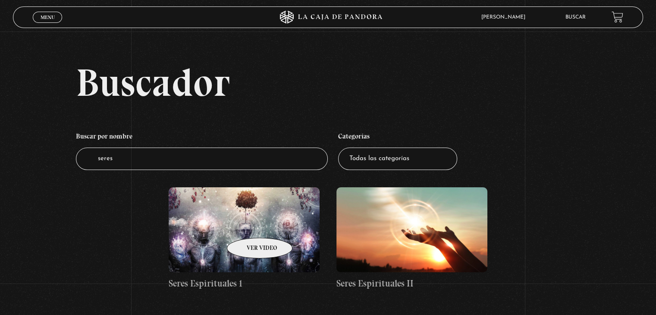
click at [248, 225] on figure at bounding box center [244, 229] width 151 height 85
